Goal: Task Accomplishment & Management: Complete application form

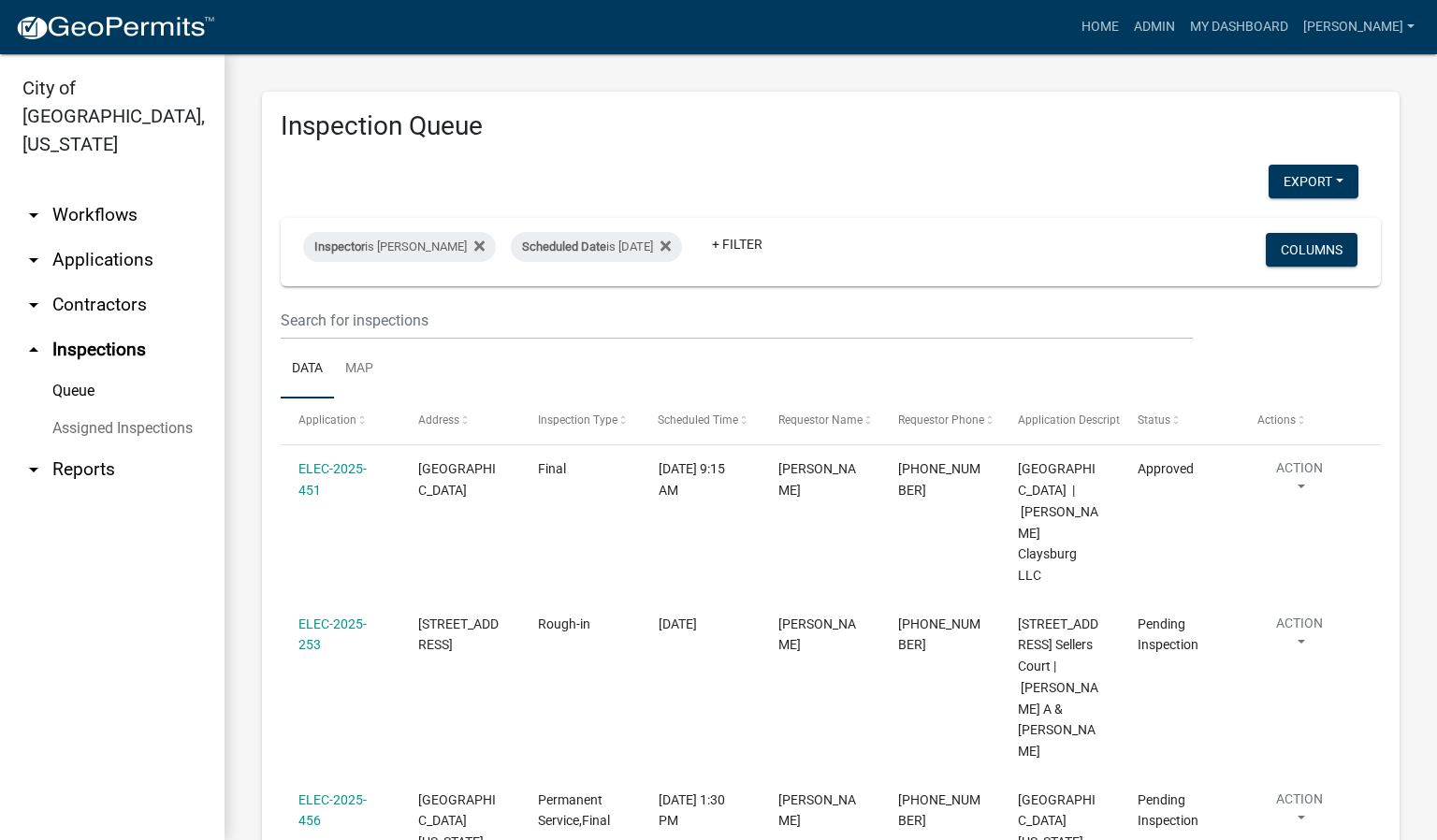
scroll to position [561, 0]
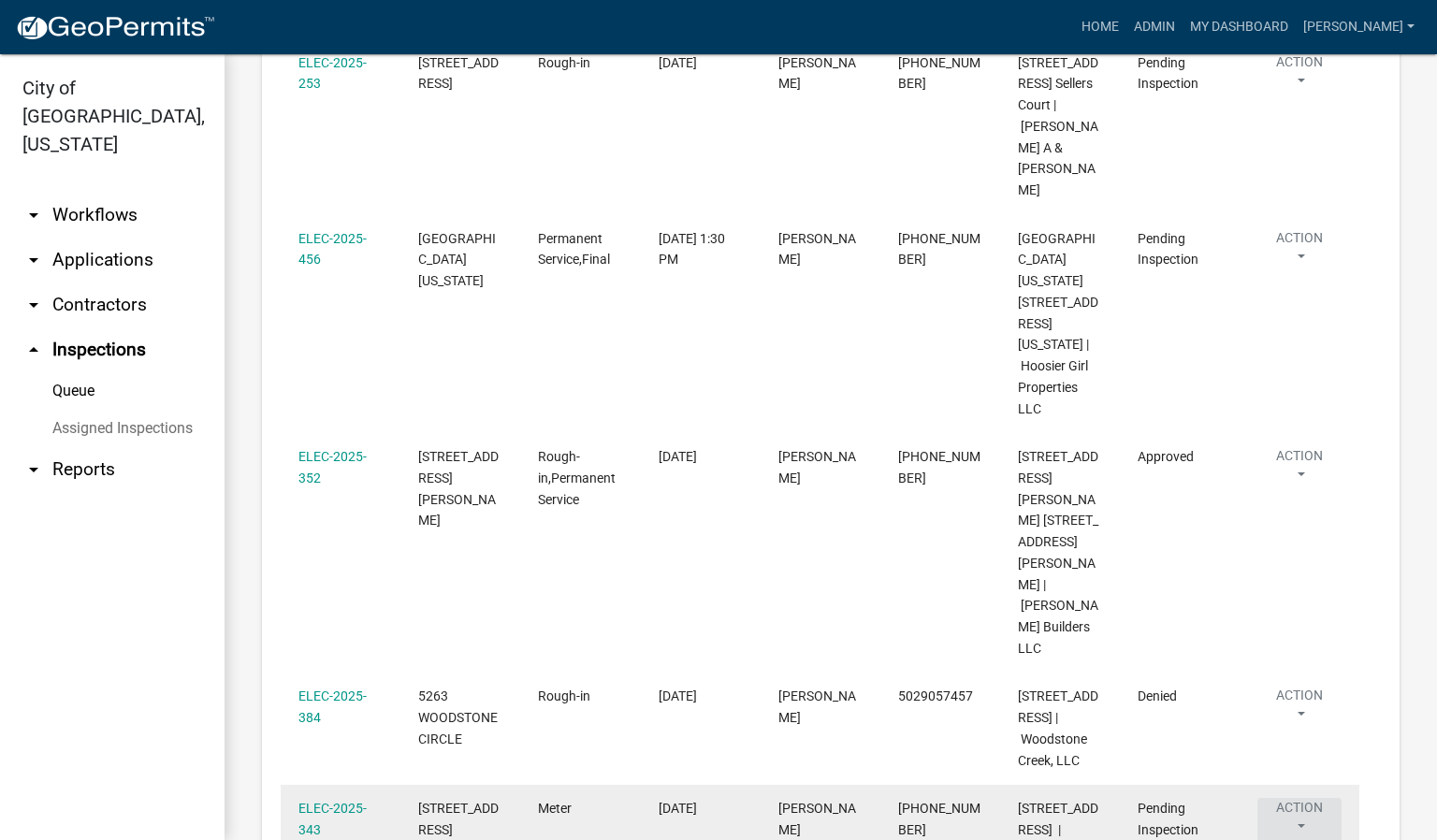
click at [1299, 99] on button "Action" at bounding box center [1299, 76] width 84 height 47
click at [335, 801] on link "ELEC-2025-343" at bounding box center [332, 819] width 68 height 36
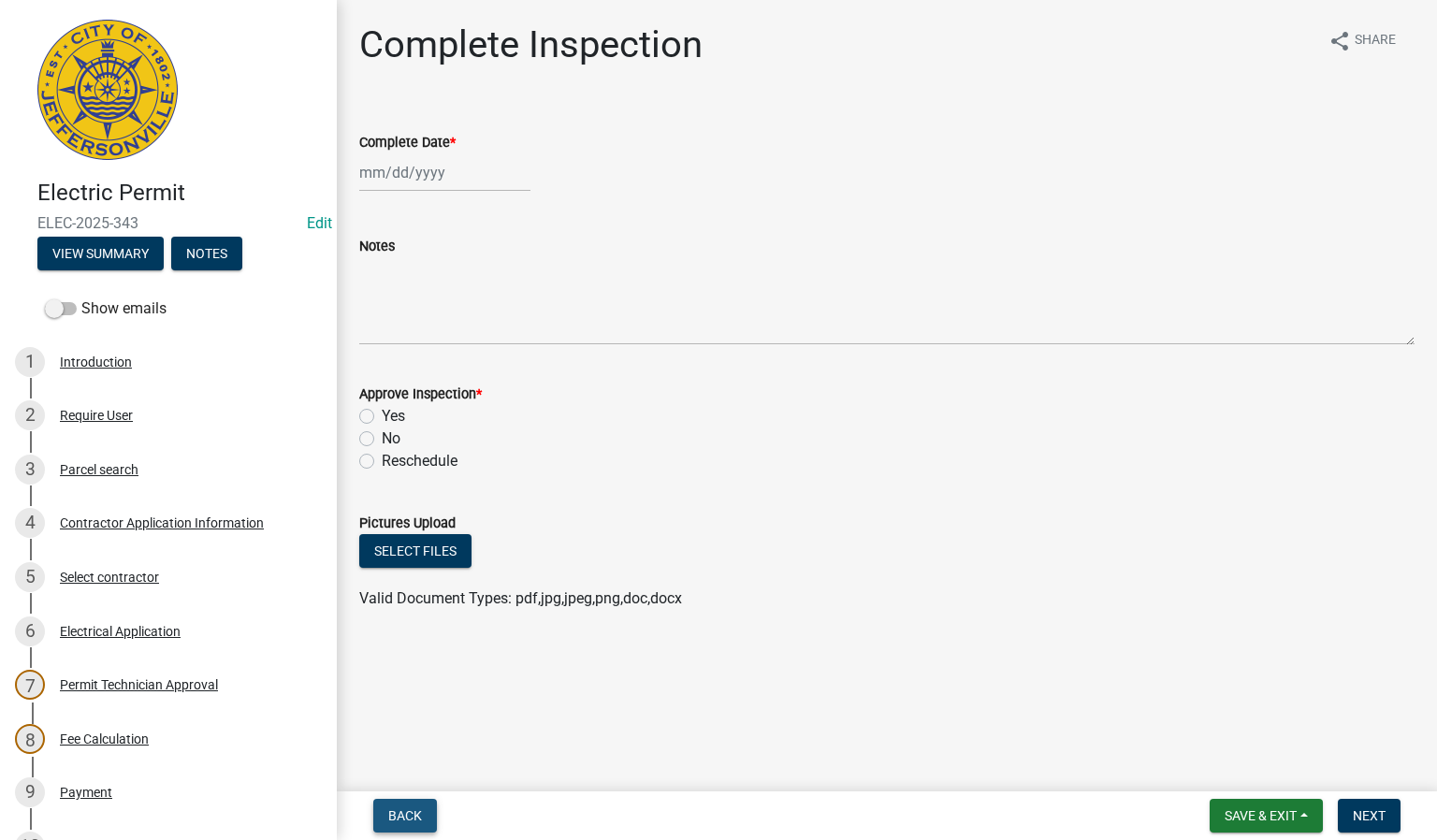
click at [405, 811] on span "Back" at bounding box center [405, 815] width 34 height 15
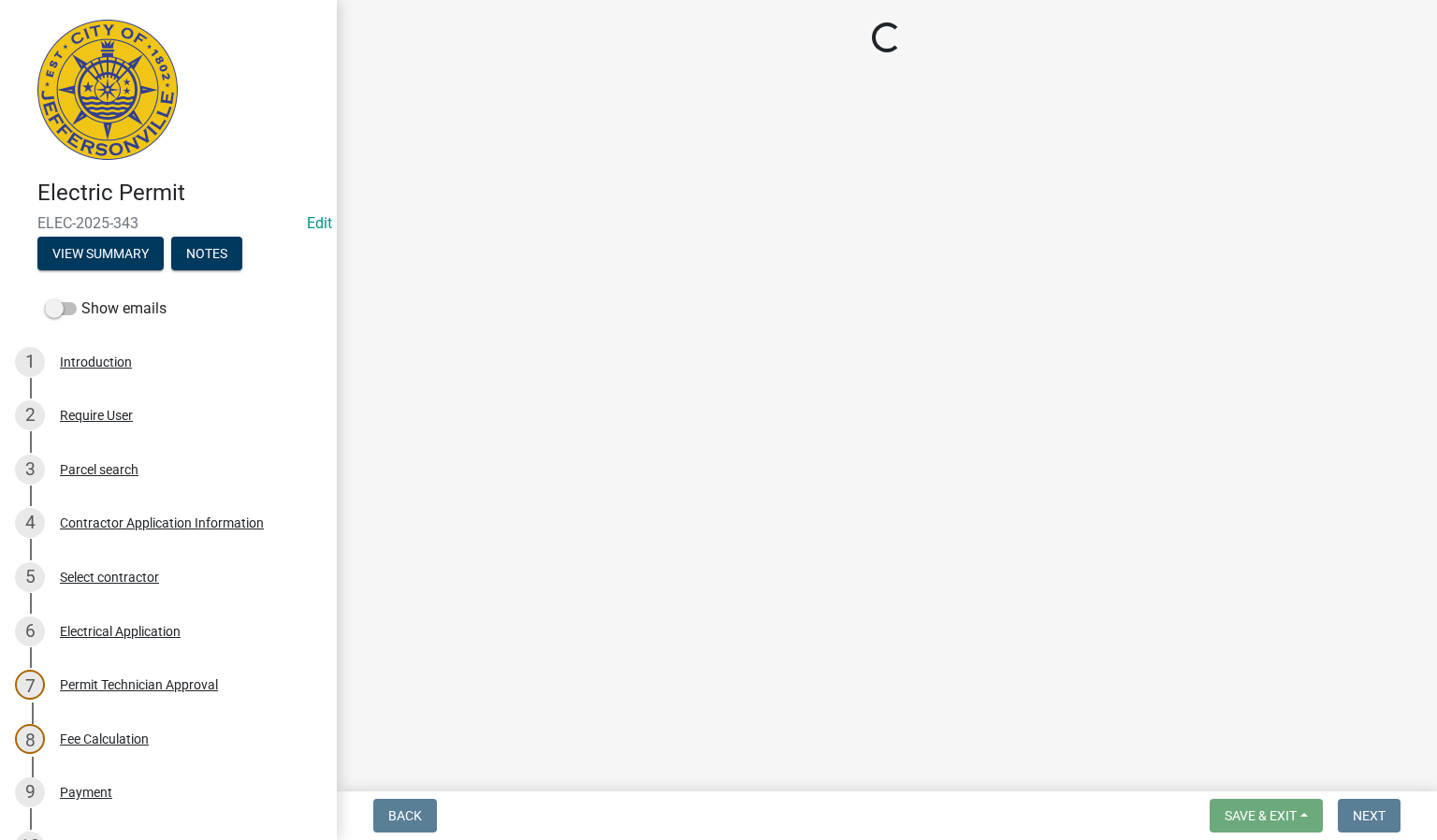
select select "36a8b8f0-2ef8-43e9-ae06-718f51af8d36"
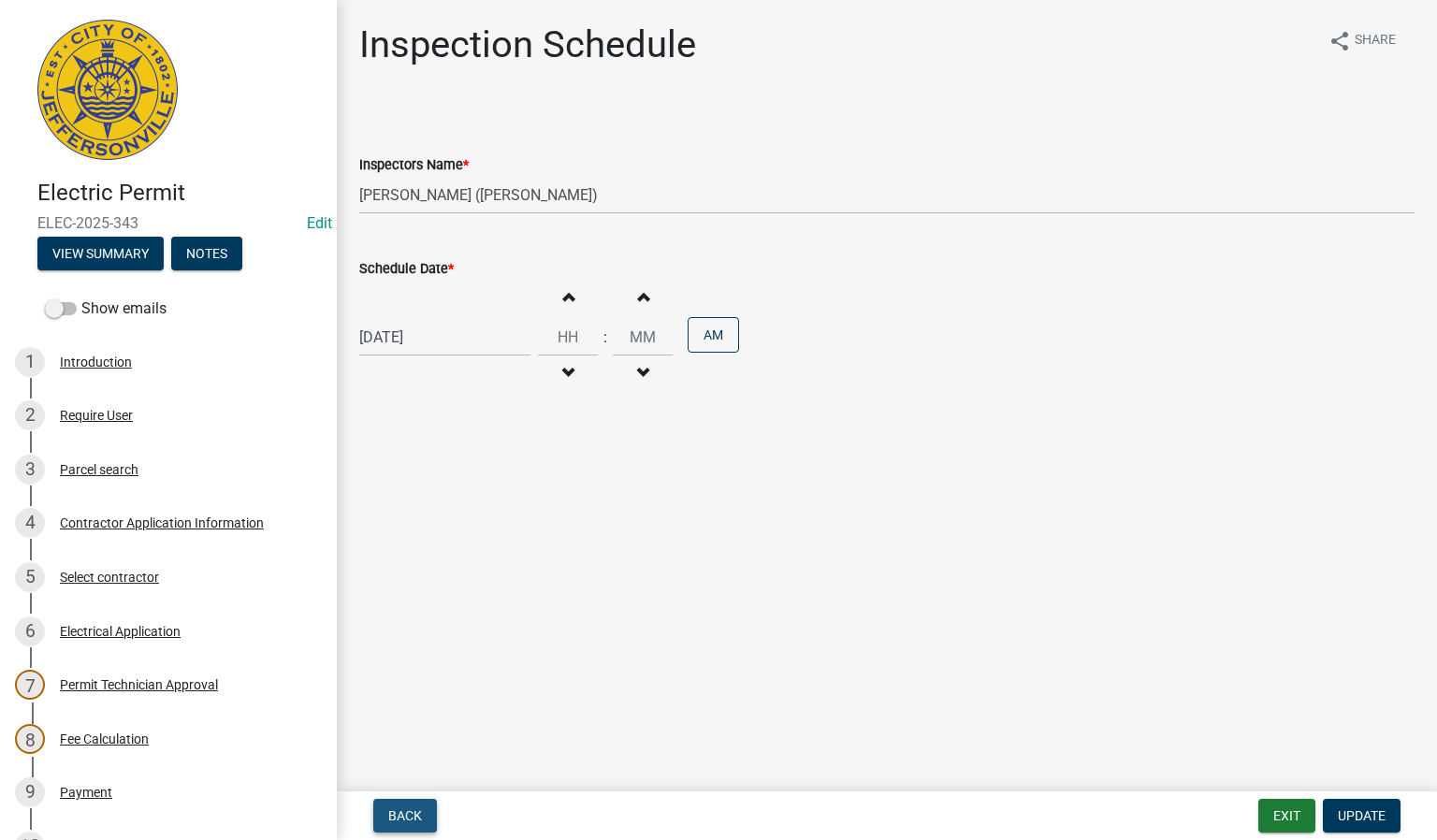
click at [404, 811] on span "Back" at bounding box center [405, 815] width 34 height 15
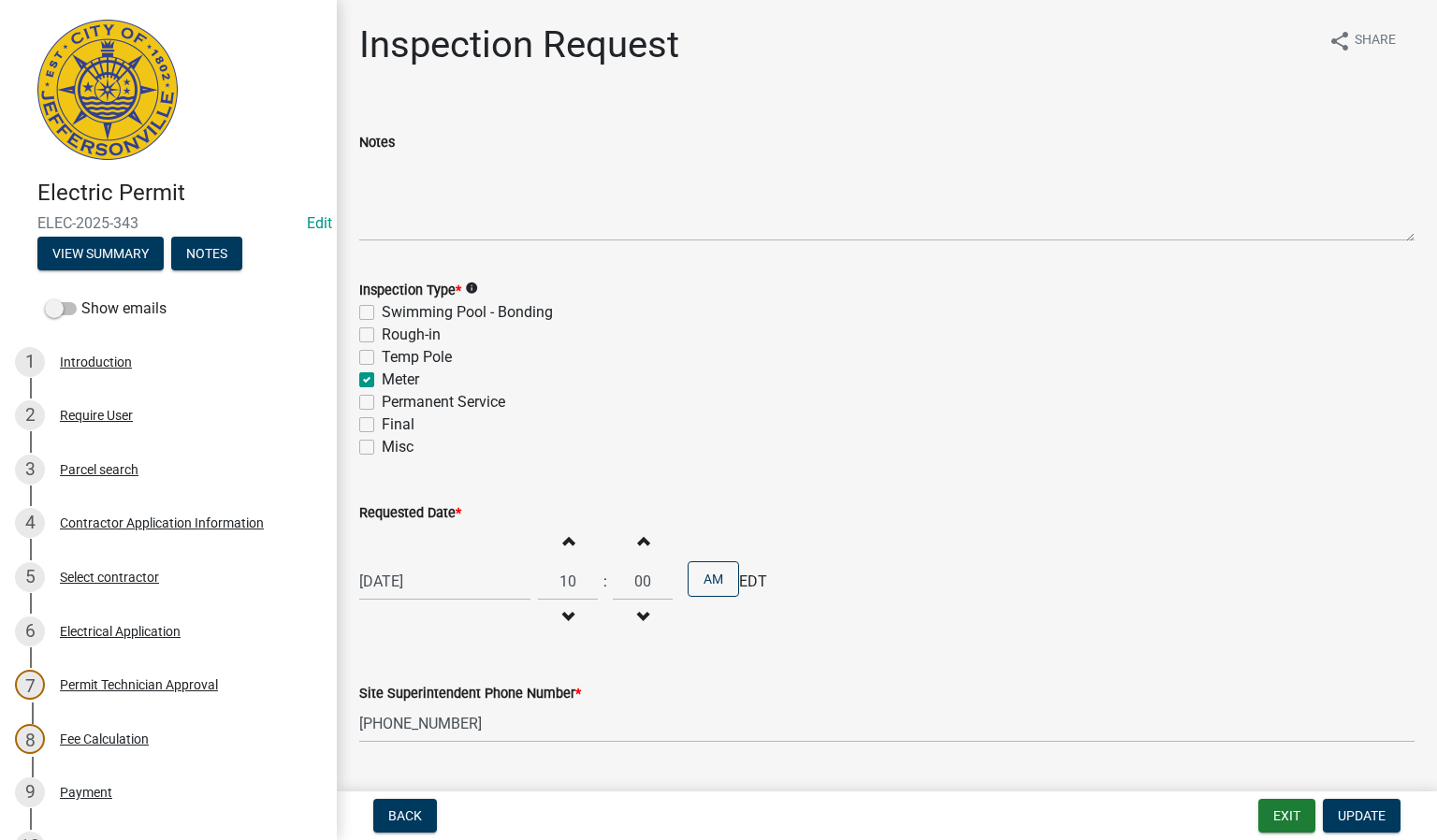
click at [382, 398] on label "Permanent Service" at bounding box center [443, 402] width 124 height 22
click at [382, 398] on input "Permanent Service" at bounding box center [388, 397] width 12 height 12
checkbox input "true"
checkbox input "false"
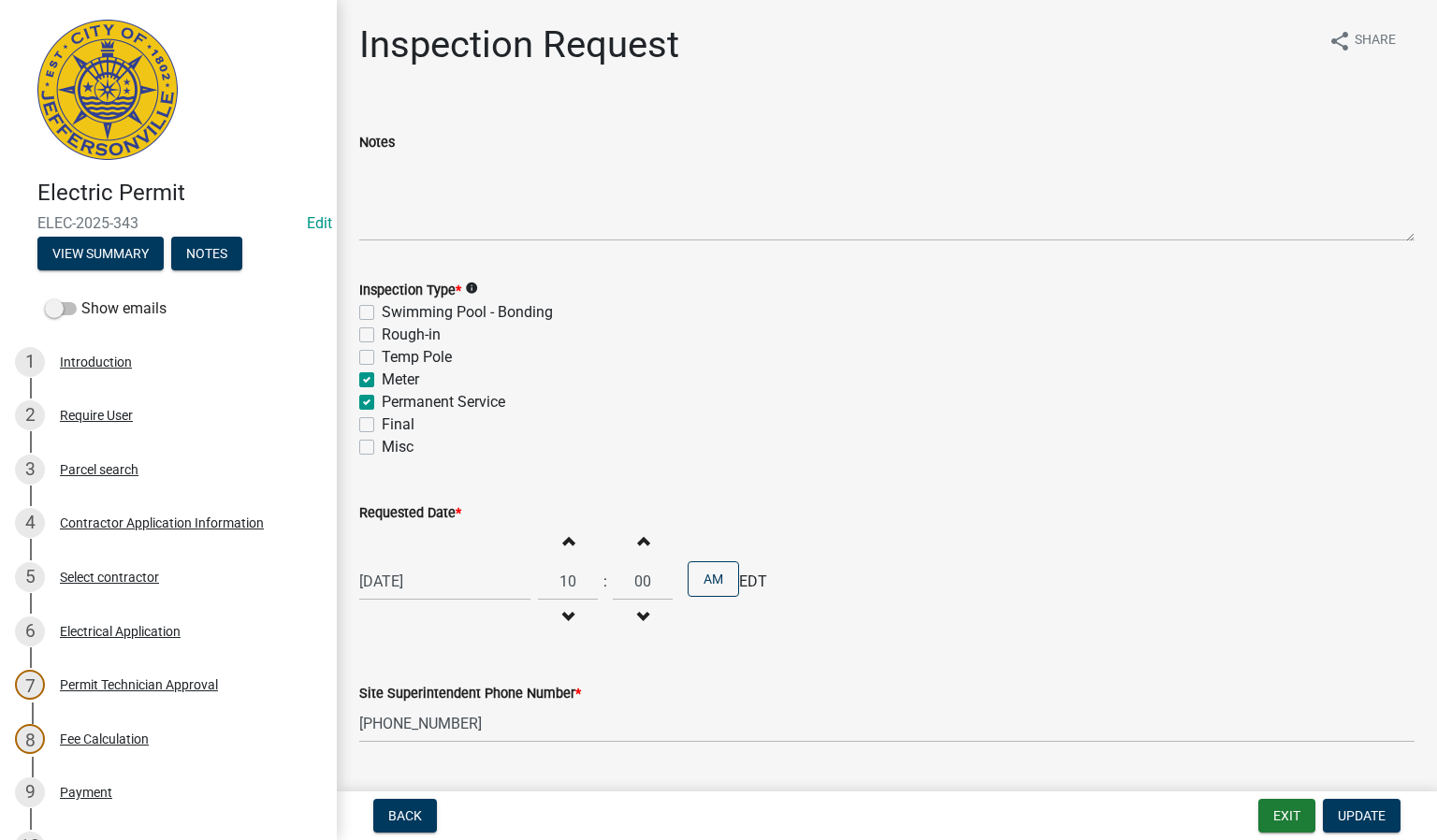
checkbox input "false"
checkbox input "true"
checkbox input "false"
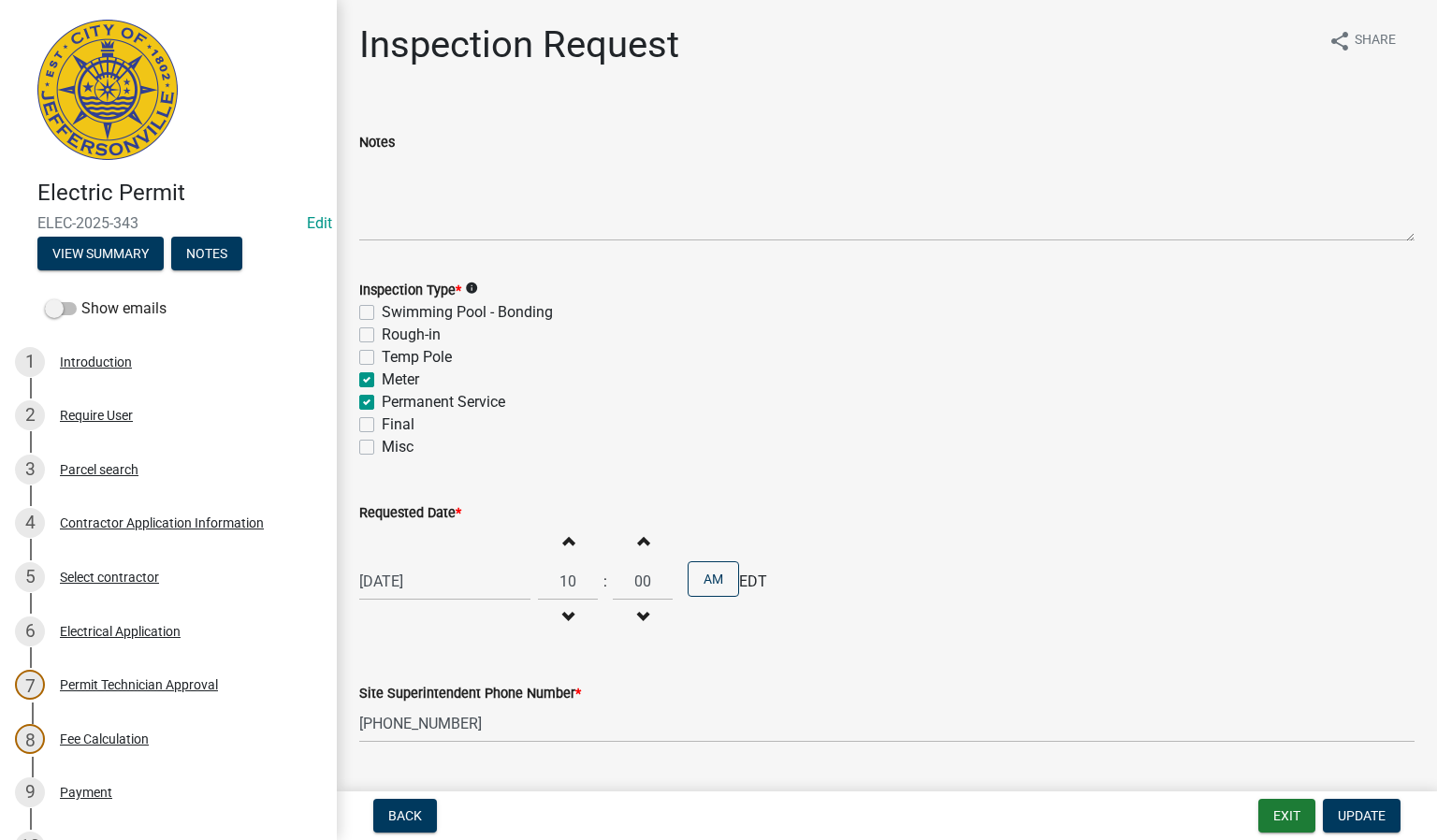
click at [382, 422] on label "Final" at bounding box center [398, 424] width 33 height 22
click at [382, 422] on input "Final" at bounding box center [388, 419] width 12 height 12
checkbox input "true"
checkbox input "false"
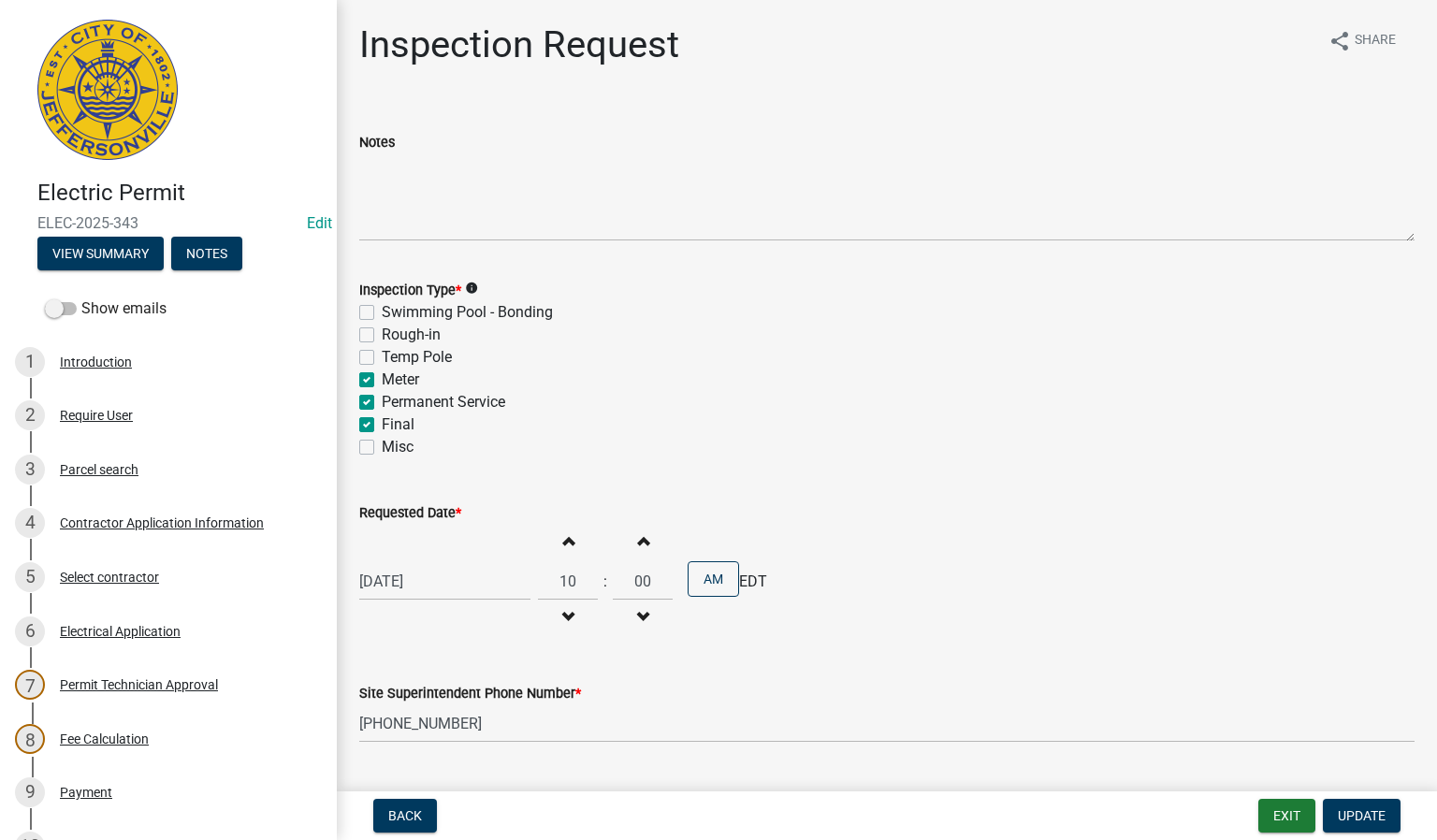
checkbox input "false"
checkbox input "true"
checkbox input "false"
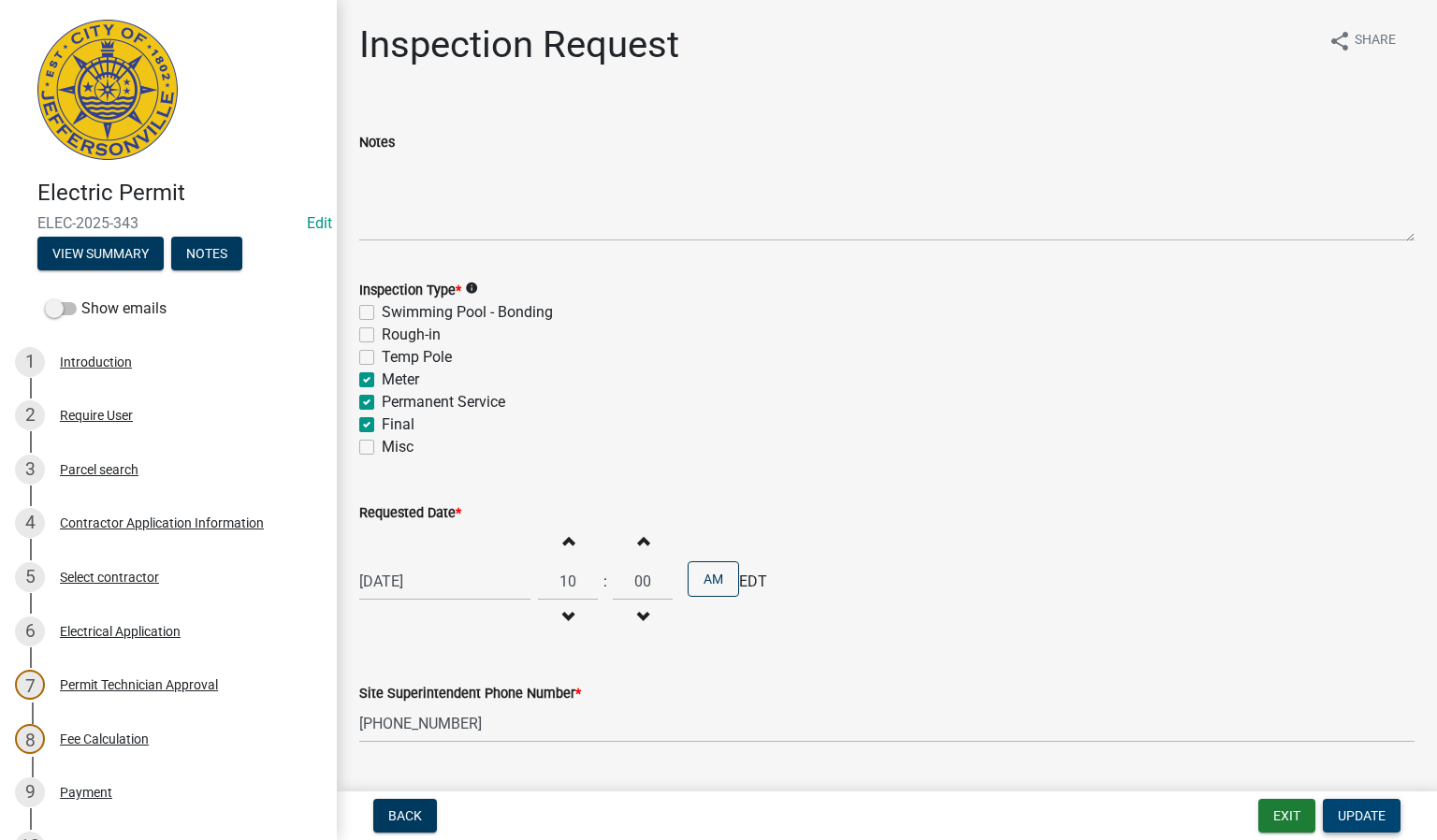
click at [1367, 814] on span "Update" at bounding box center [1361, 815] width 48 height 15
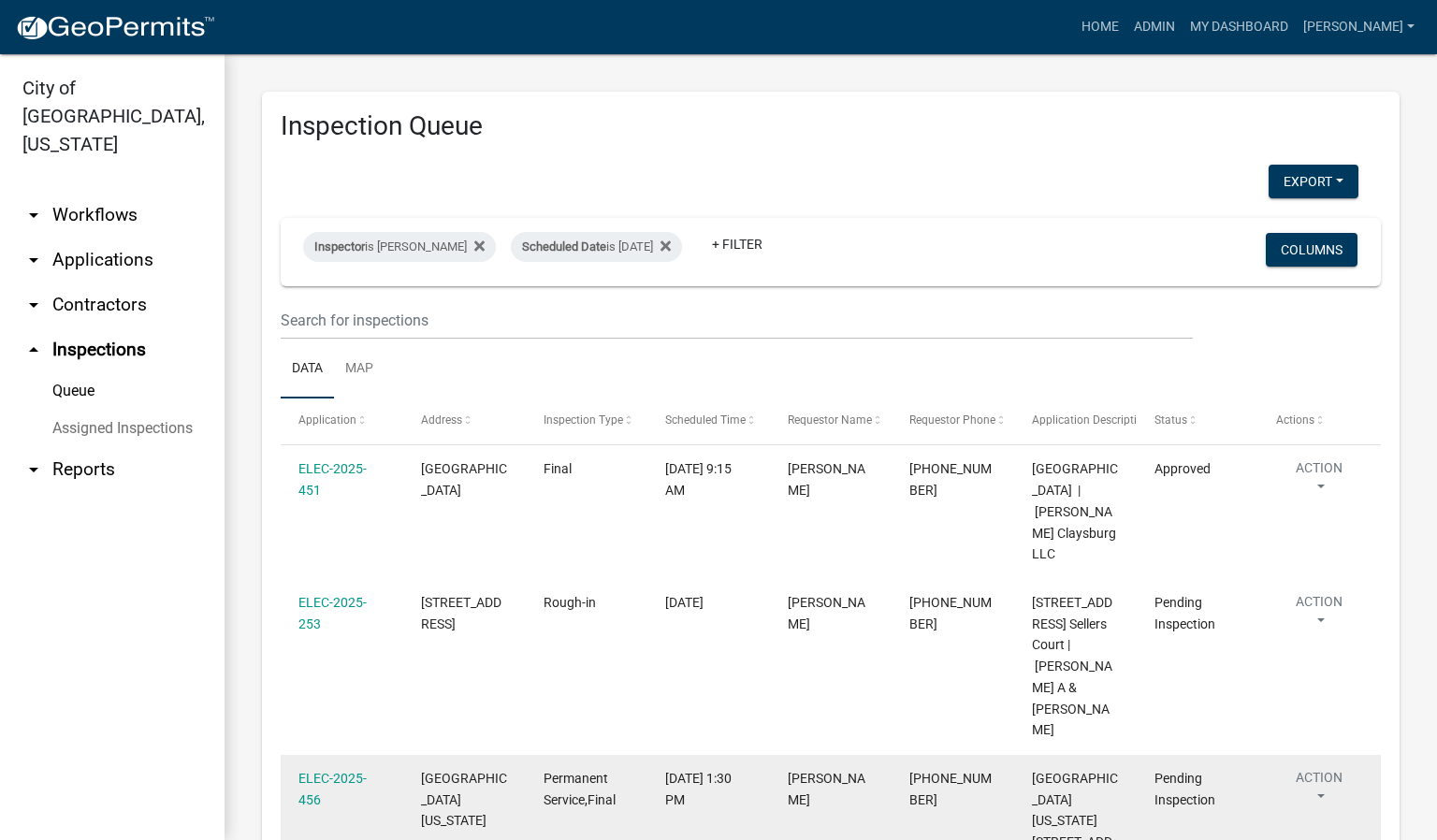
scroll to position [140, 0]
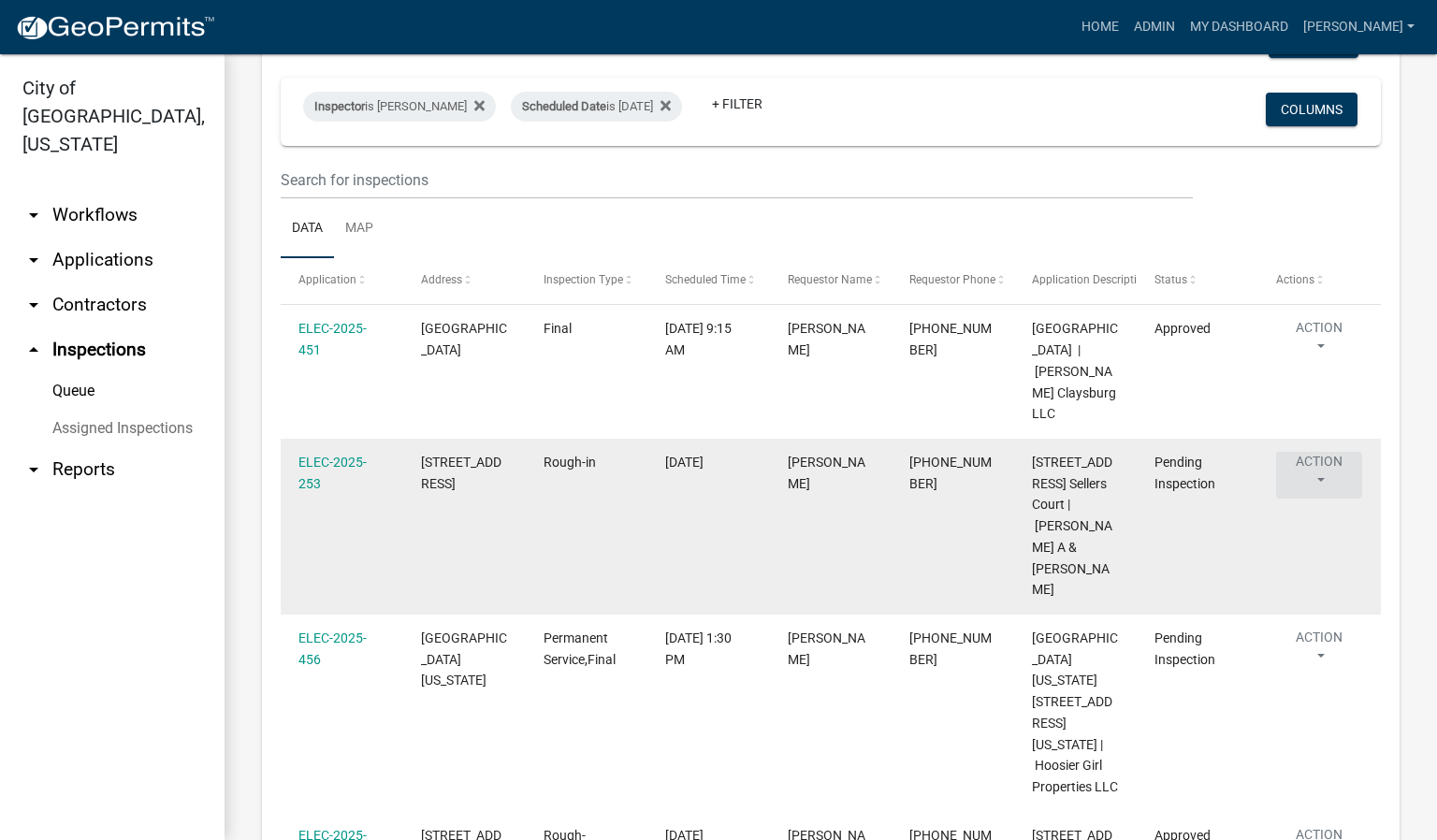
click at [1319, 457] on button "Action" at bounding box center [1319, 475] width 86 height 47
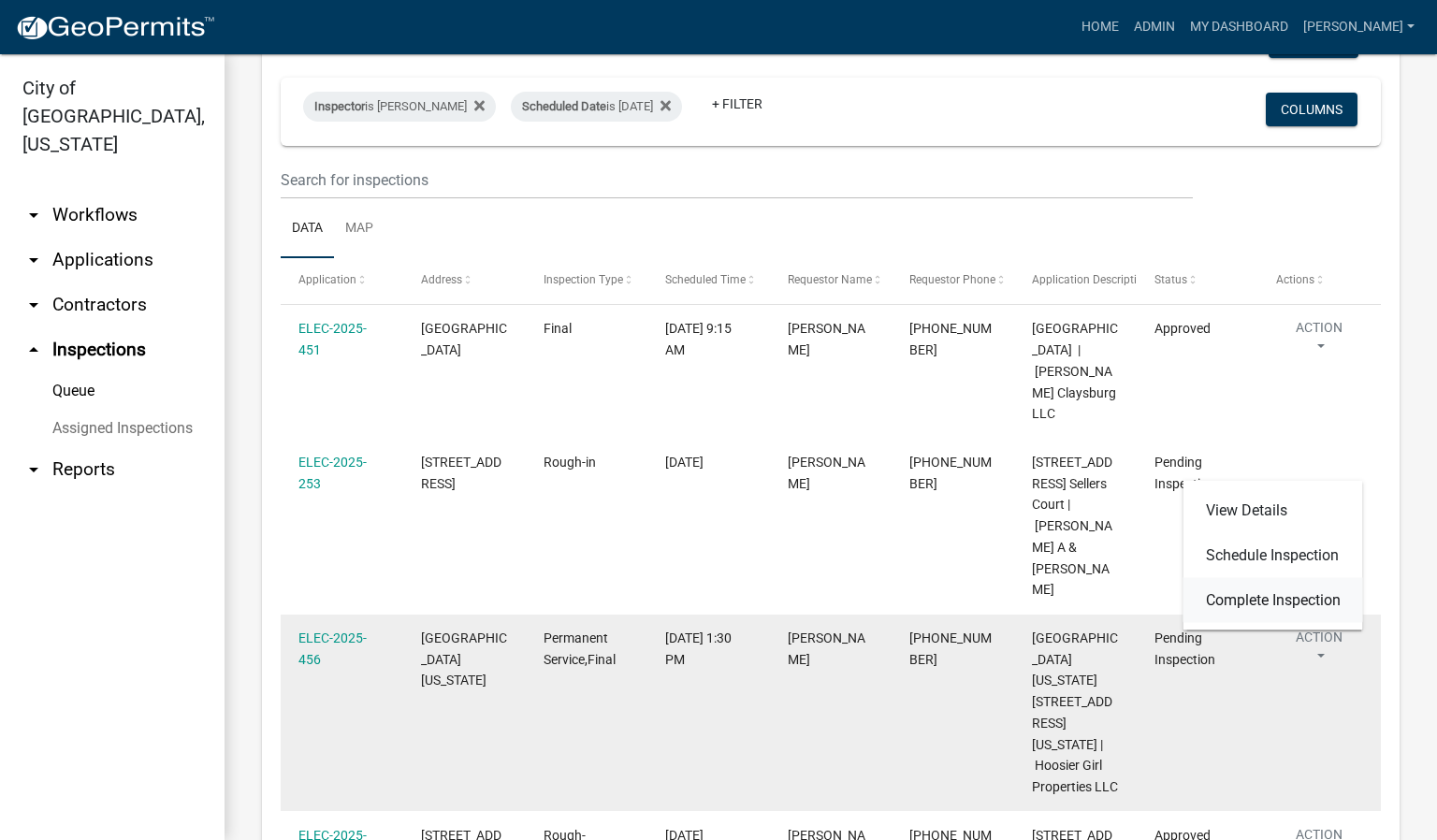
click at [1285, 597] on link "Complete Inspection" at bounding box center [1272, 600] width 179 height 45
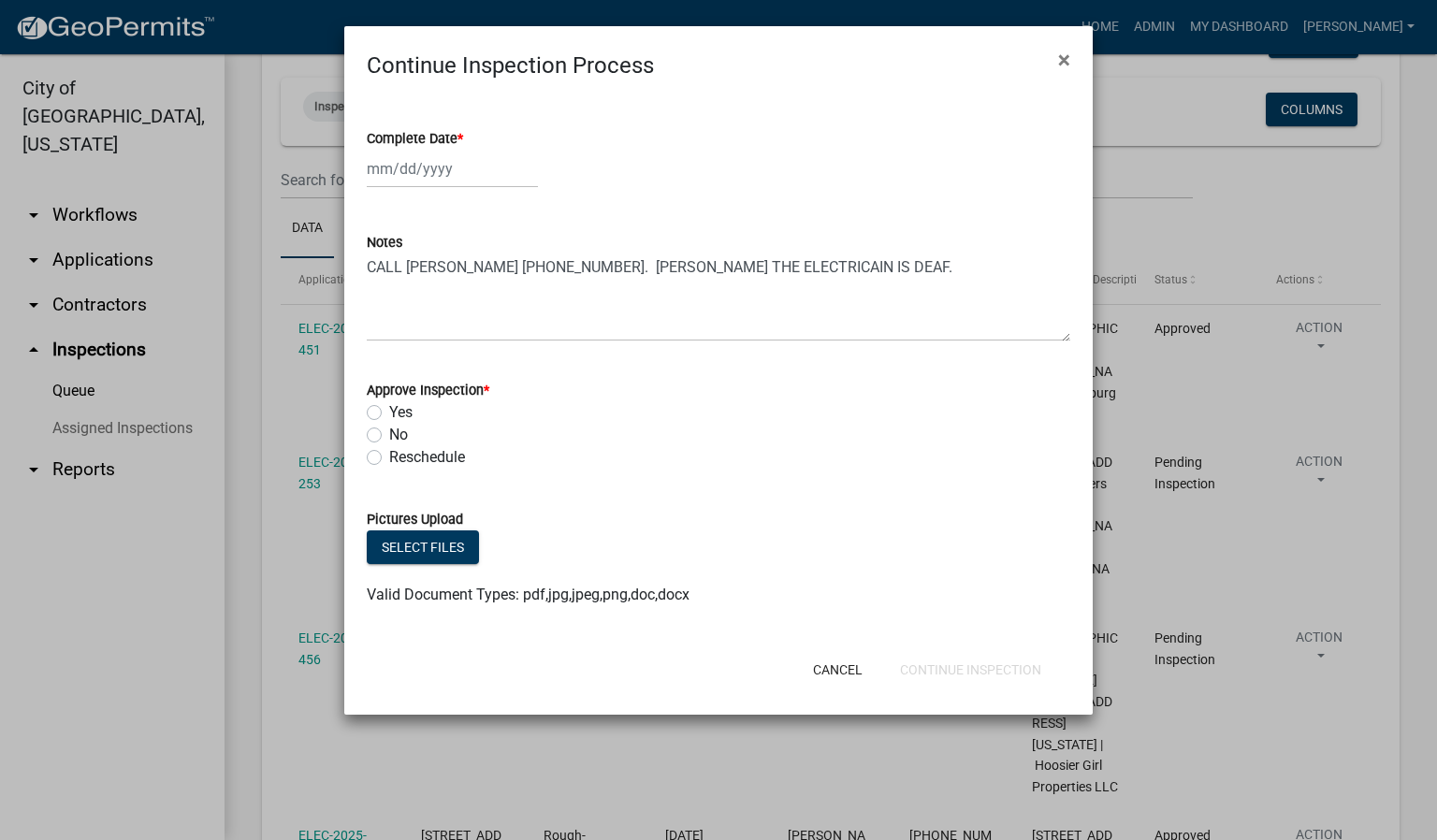
click at [463, 137] on span "*" at bounding box center [460, 139] width 6 height 16
click at [463, 150] on input "Complete Date *" at bounding box center [452, 169] width 171 height 38
select select "8"
select select "2025"
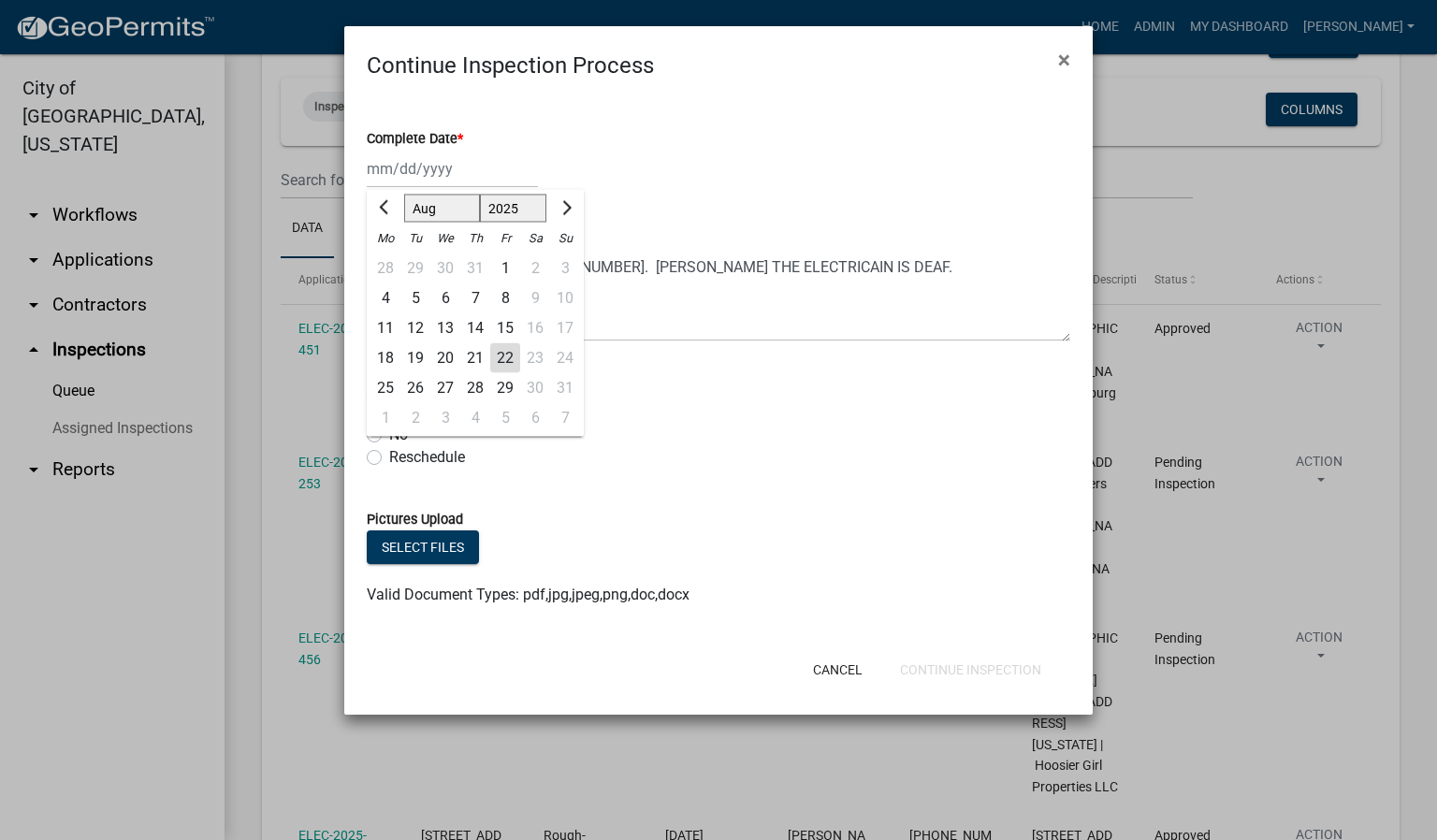
click at [508, 354] on div "22" at bounding box center [505, 358] width 30 height 30
type input "[DATE]"
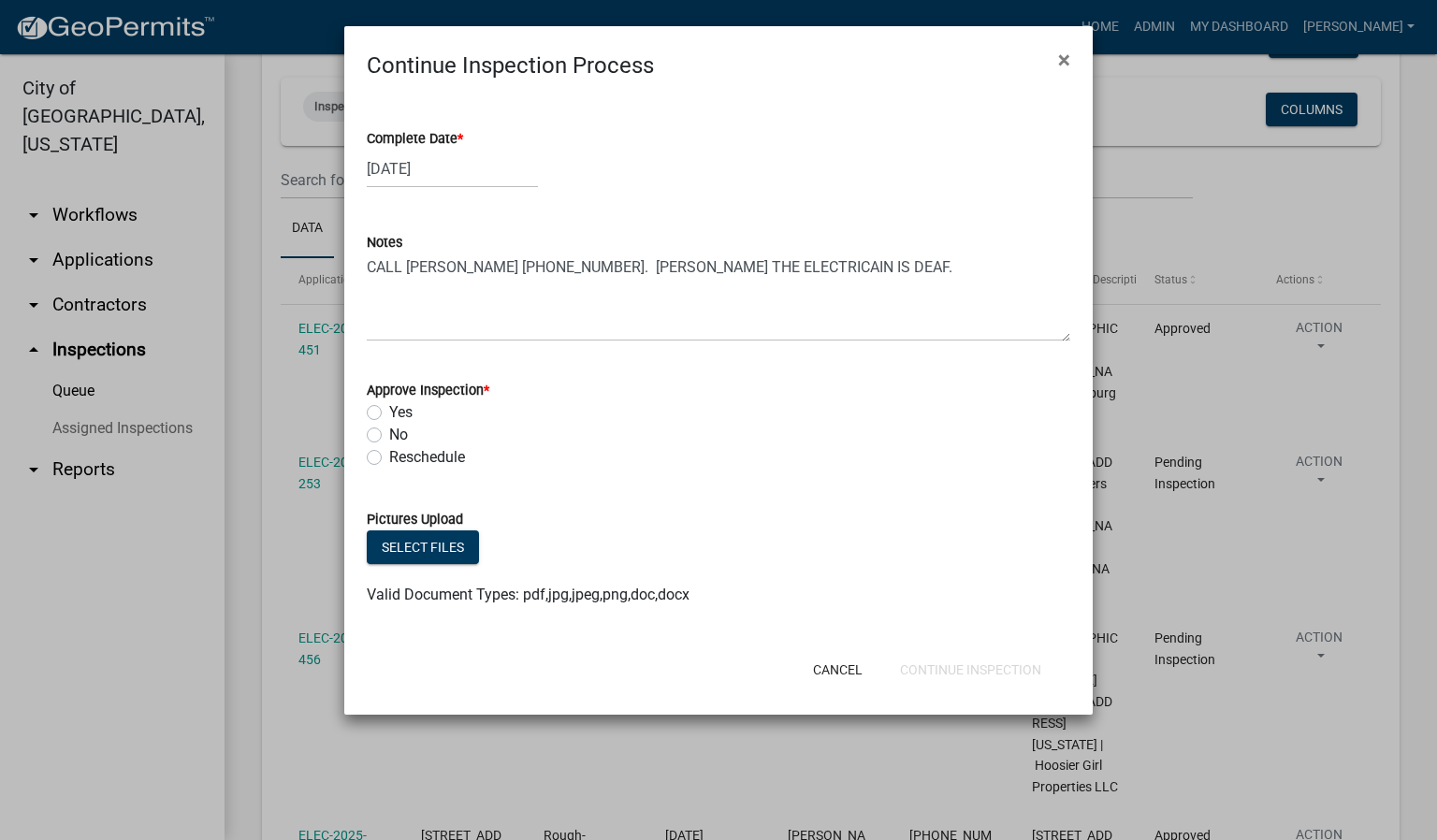
click at [389, 409] on label "Yes" at bounding box center [401, 411] width 23 height 22
click at [389, 409] on input "Yes" at bounding box center [395, 407] width 12 height 12
radio input "true"
click at [962, 674] on button "Continue Inspection" at bounding box center [970, 669] width 171 height 34
